Goal: Entertainment & Leisure: Consume media (video, audio)

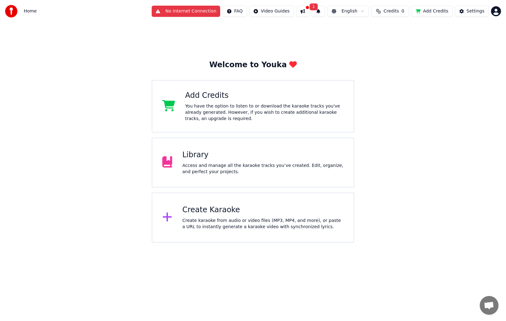
click at [285, 172] on div "Access and manage all the karaoke tracks you’ve created. Edit, organize, and pe…" at bounding box center [262, 168] width 161 height 12
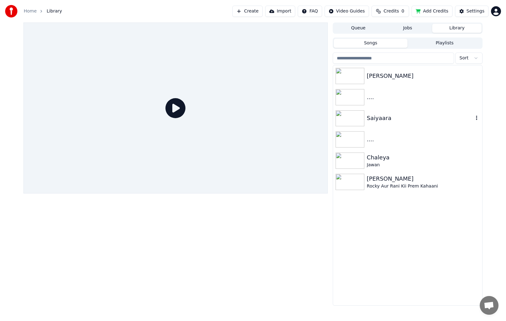
click at [351, 119] on img at bounding box center [349, 118] width 29 height 16
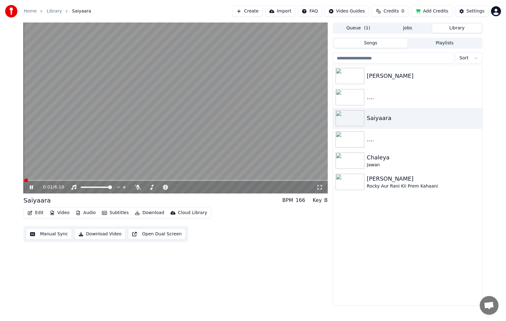
click at [362, 27] on button "Queue ( 1 )" at bounding box center [357, 28] width 49 height 9
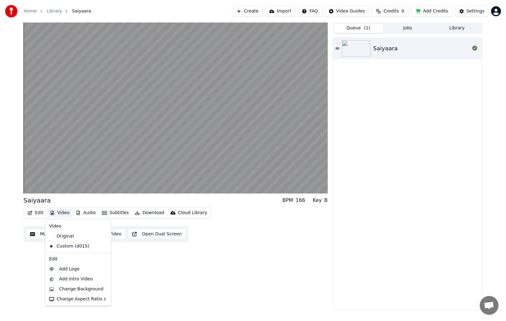
click at [60, 215] on button "Video" at bounding box center [59, 212] width 25 height 9
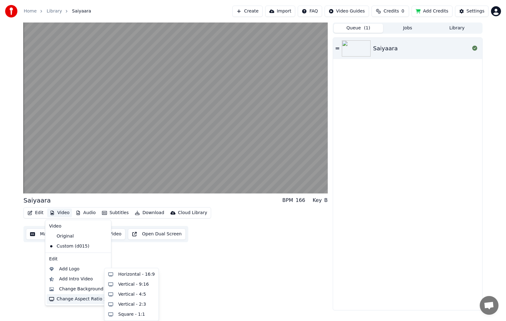
click at [80, 296] on div "Change Aspect Ratio" at bounding box center [78, 299] width 63 height 10
click at [129, 282] on div "Vertical - 9:16" at bounding box center [133, 284] width 31 height 6
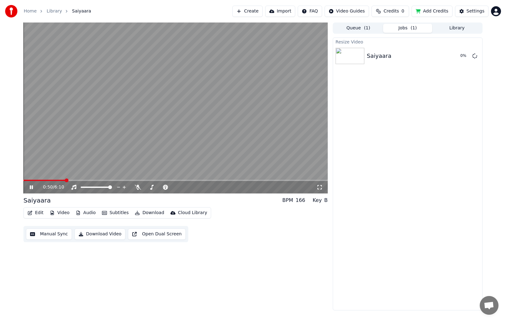
click at [31, 187] on icon at bounding box center [31, 187] width 3 height 4
click at [31, 187] on icon at bounding box center [31, 187] width 4 height 4
click at [139, 187] on icon at bounding box center [138, 187] width 6 height 5
click at [32, 187] on icon at bounding box center [31, 187] width 3 height 4
click at [32, 187] on icon at bounding box center [31, 187] width 4 height 4
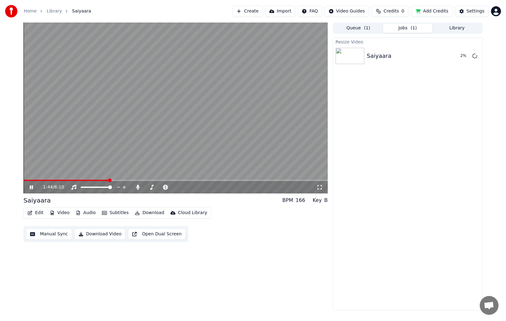
click at [34, 185] on icon at bounding box center [35, 187] width 15 height 5
